Goal: Find specific page/section: Find specific page/section

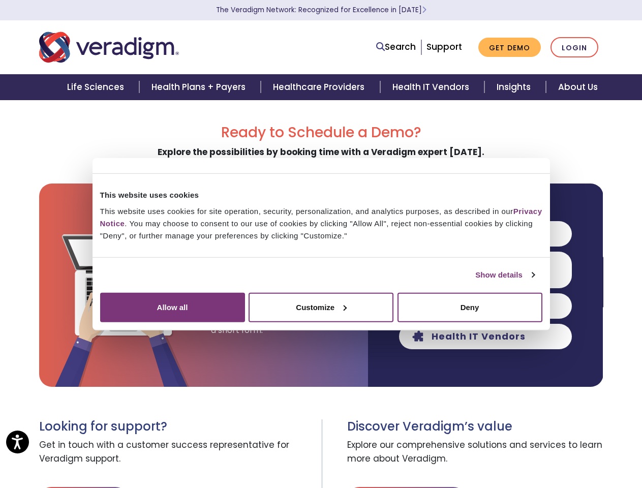
click at [476, 281] on link "Show details" at bounding box center [505, 275] width 59 height 12
click at [0, 0] on div "Necessary cookies help make a website usable by enabling basic functions like p…" at bounding box center [0, 0] width 0 height 0
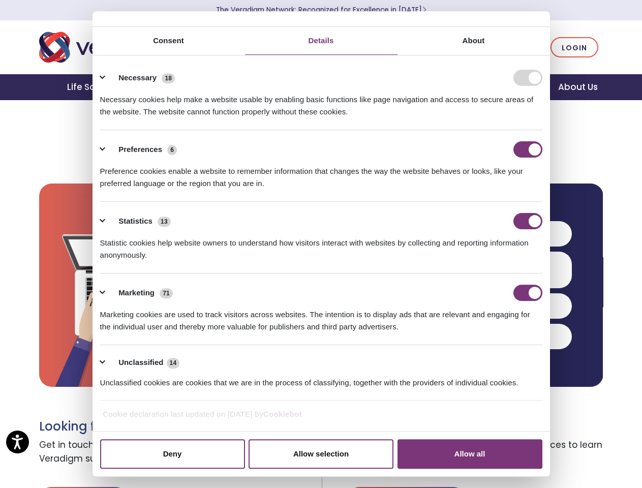
click at [547, 401] on ul "Necessary 18 Necessary cookies help make a website usable by enabling basic fun…" at bounding box center [321, 229] width 452 height 343
click at [562, 460] on span "Explore our comprehensive solutions and services to learn more about Veradigm." at bounding box center [475, 452] width 256 height 37
click at [399, 47] on link "Search" at bounding box center [396, 47] width 40 height 14
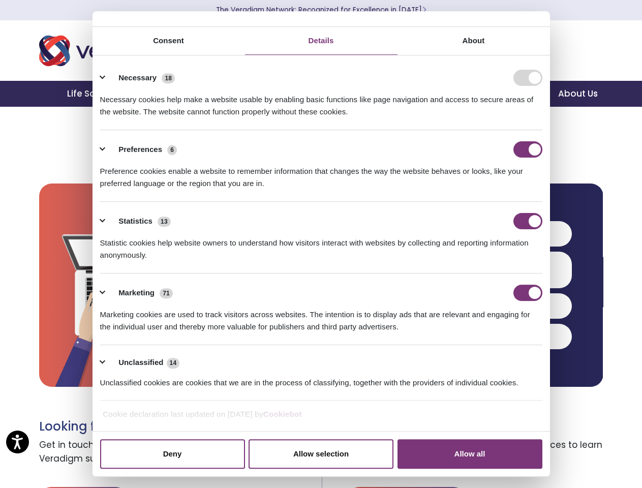
click at [398, 47] on li "Search" at bounding box center [351, 40] width 132 height 19
click at [486, 202] on li "Preferences 6 Preference cookies enable a website to remember information that …" at bounding box center [321, 166] width 442 height 72
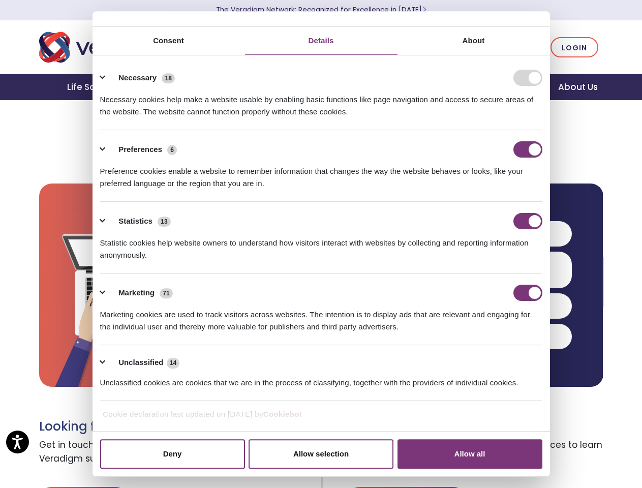
click at [486, 229] on div "Statistics 13" at bounding box center [321, 221] width 442 height 16
click at [486, 261] on div "Statistic cookies help website owners to understand how visitors interact with …" at bounding box center [321, 245] width 442 height 32
click at [486, 301] on div "Marketing 71" at bounding box center [321, 293] width 442 height 16
